Goal: Navigation & Orientation: Find specific page/section

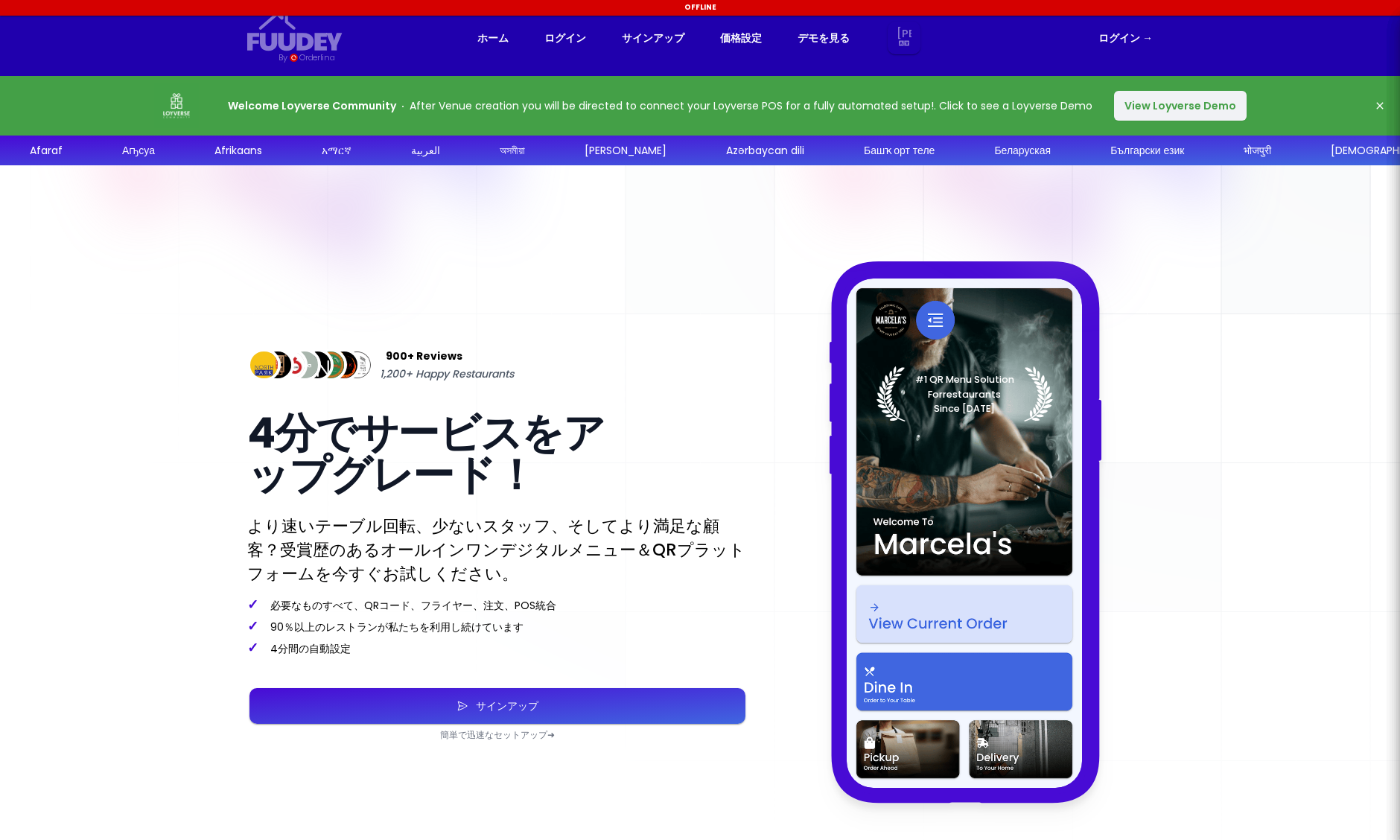
select select "ja"
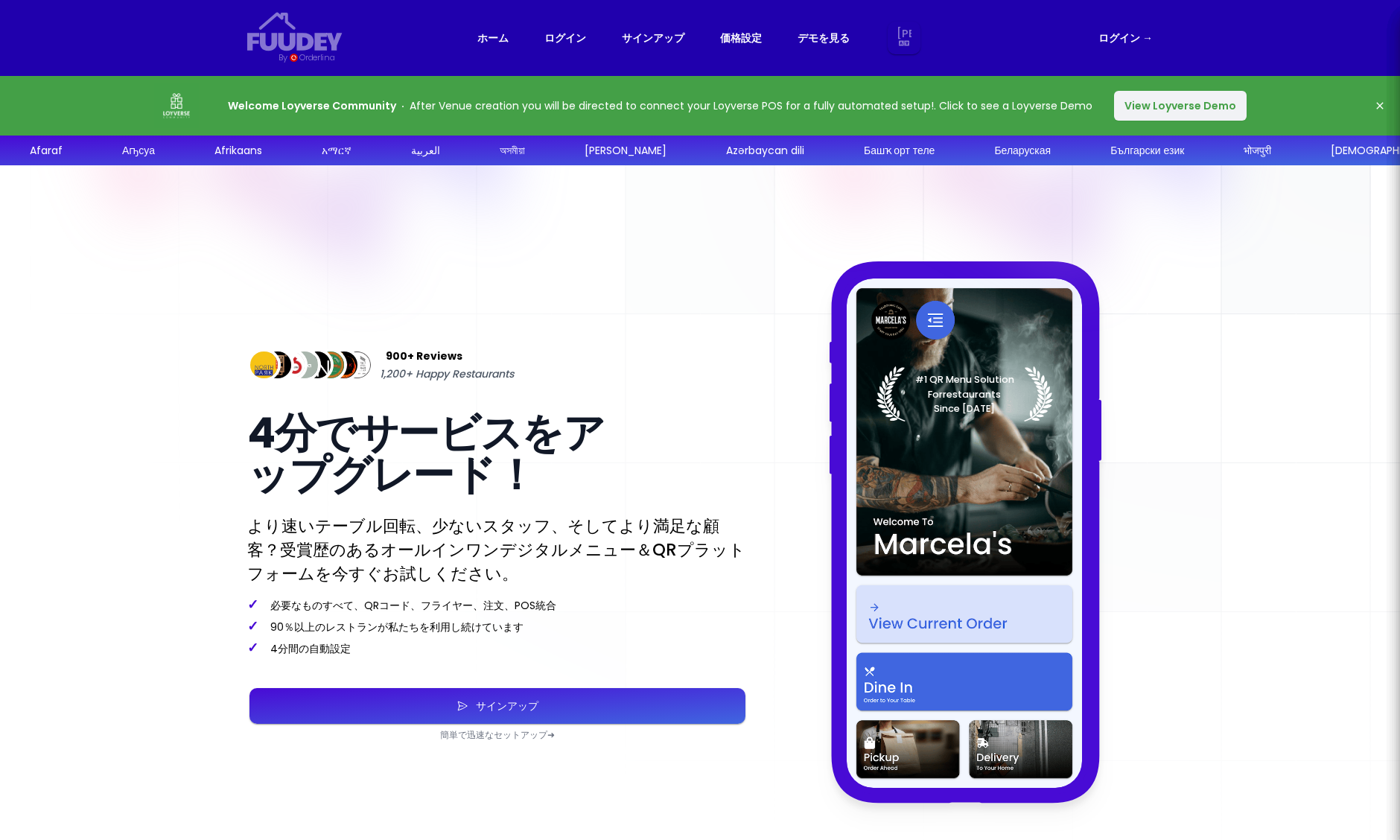
select select "ja"
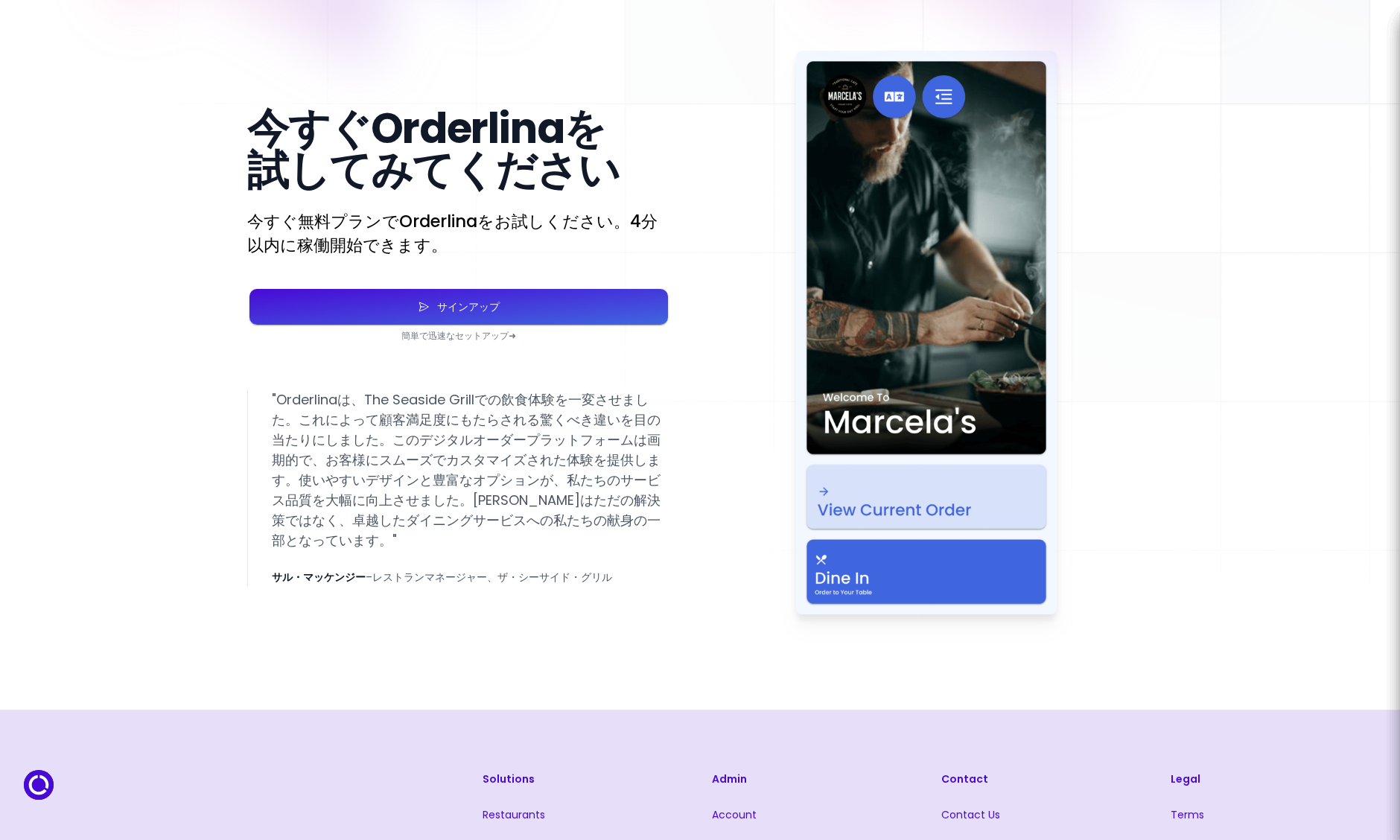
scroll to position [2860, 0]
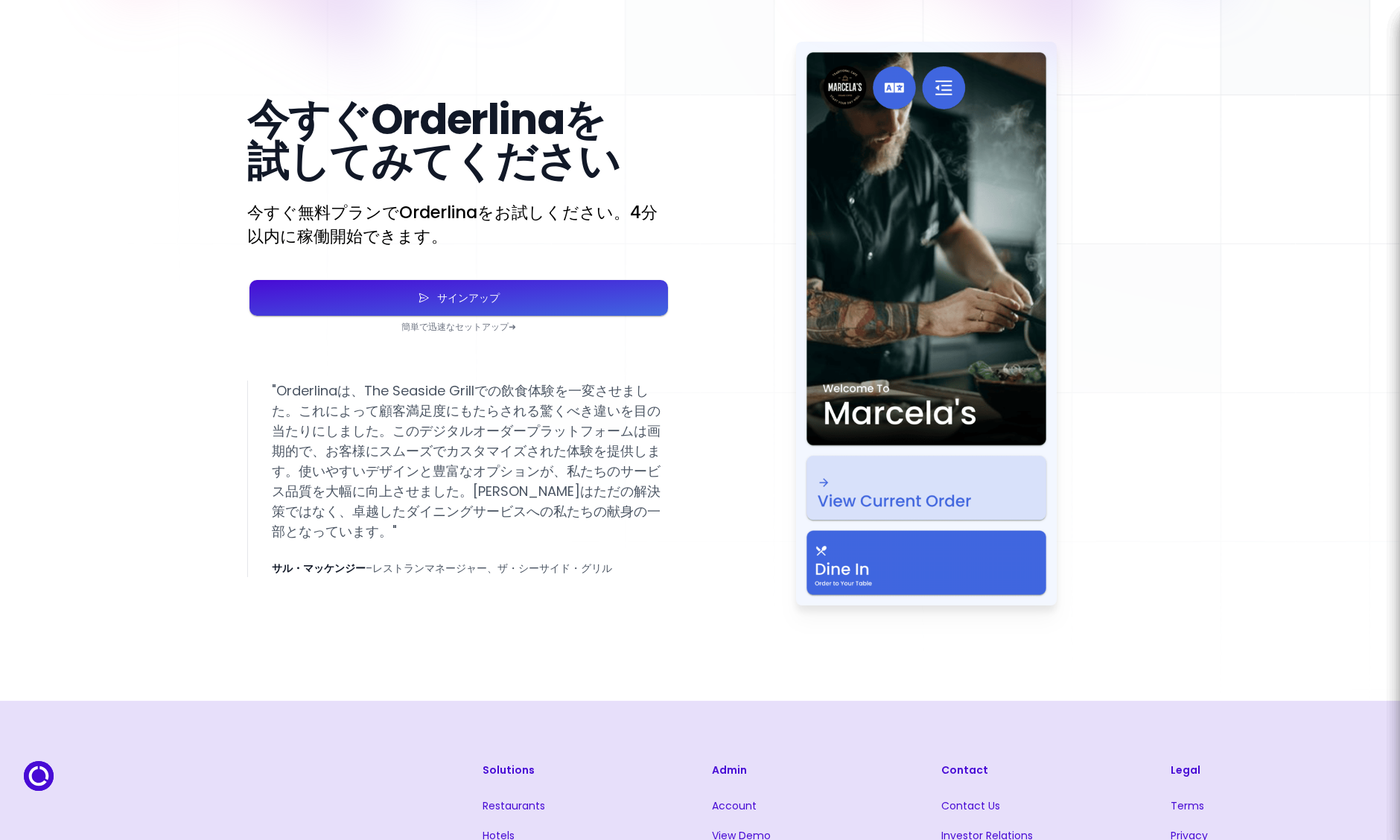
click at [895, 493] on img at bounding box center [926, 324] width 261 height 564
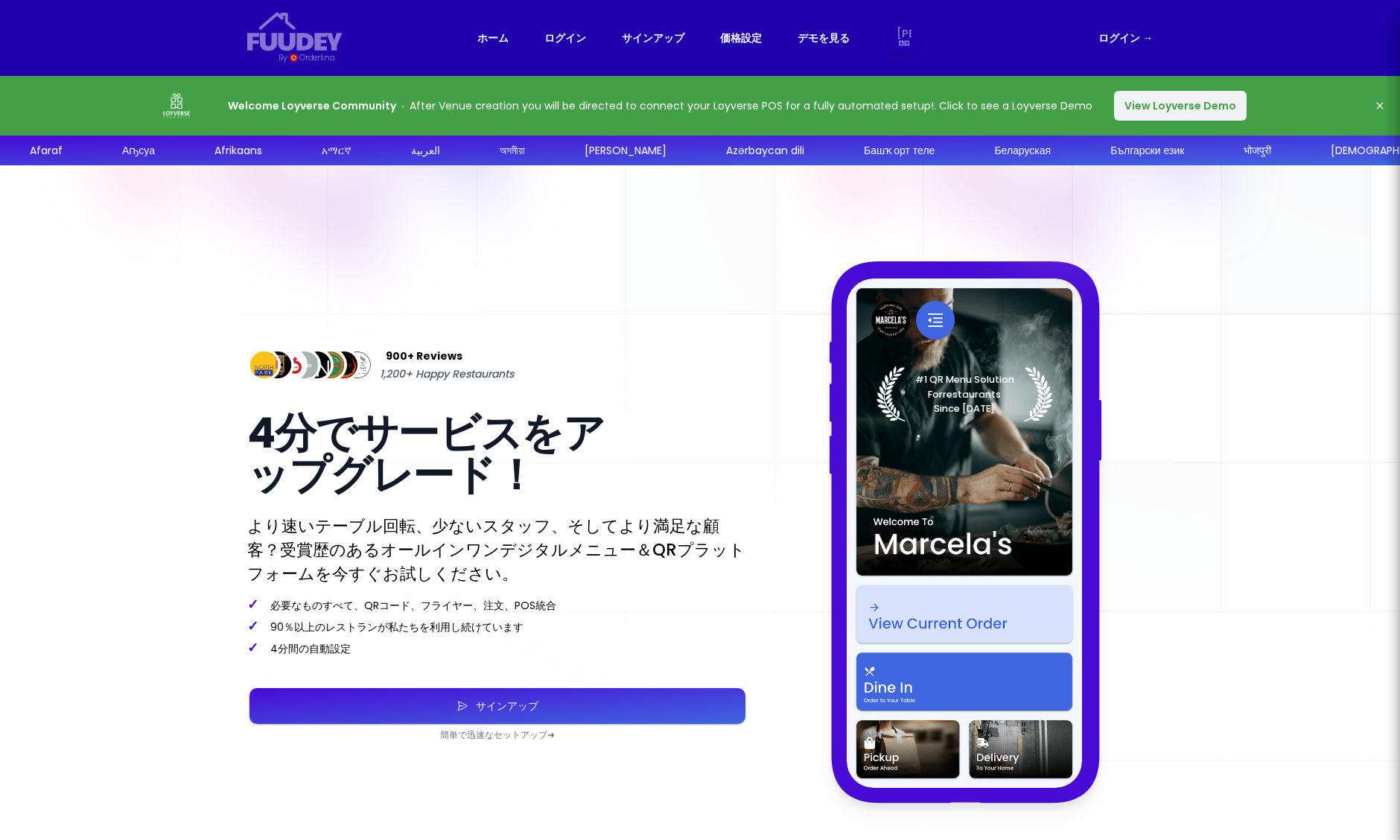
scroll to position [0, 0]
select select "ja"
click at [814, 36] on link "デモを見る" at bounding box center [823, 37] width 52 height 18
select select "ja"
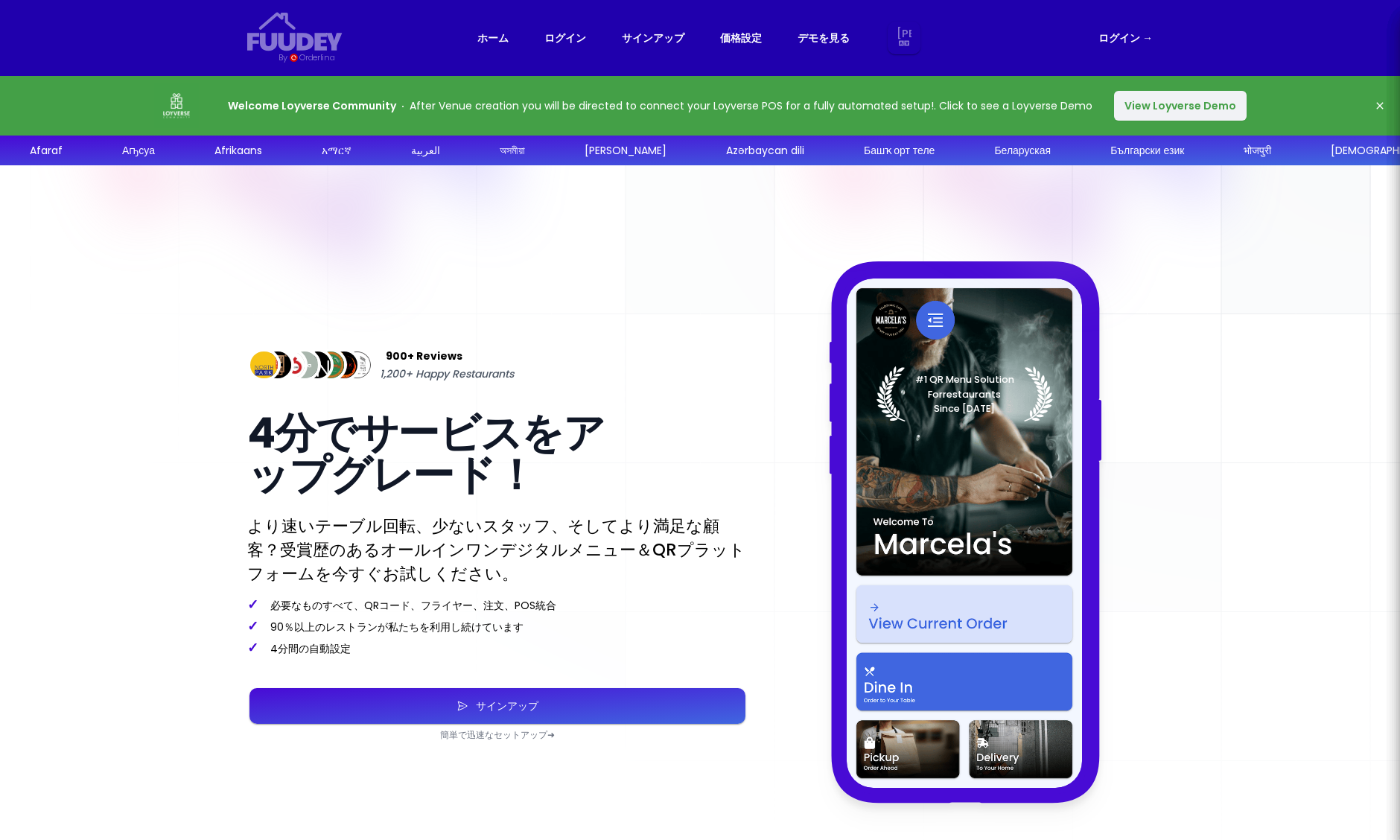
select select "ja"
